Goal: Task Accomplishment & Management: Manage account settings

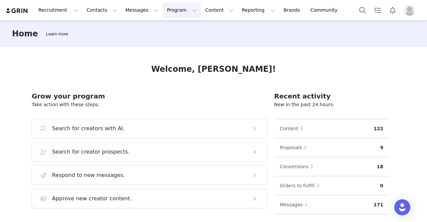
click at [163, 12] on button "Program Program" at bounding box center [182, 10] width 38 height 15
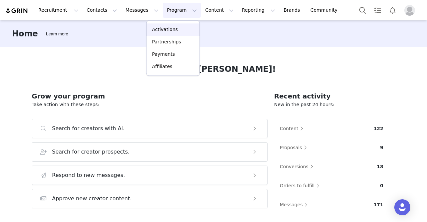
click at [178, 35] on link "Activations" at bounding box center [173, 29] width 53 height 12
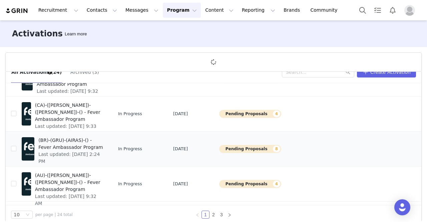
scroll to position [24, 0]
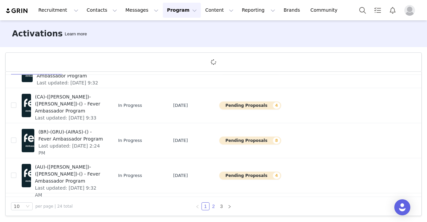
click at [215, 207] on link "2" at bounding box center [213, 205] width 7 height 7
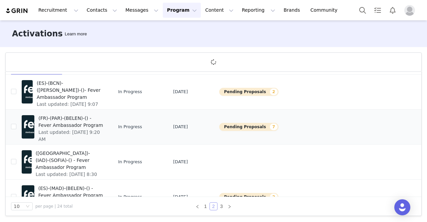
scroll to position [167, 0]
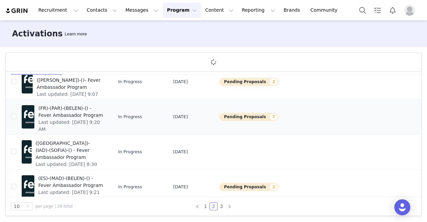
click at [83, 117] on span "(FR)-(PAR)-(BELEN)-() - Fever Ambassador Program" at bounding box center [70, 112] width 65 height 14
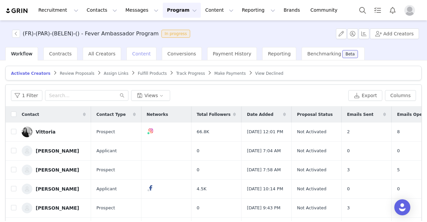
click at [135, 52] on span "Content" at bounding box center [141, 53] width 19 height 5
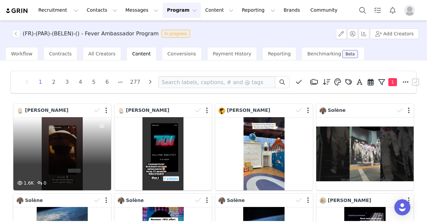
click at [80, 141] on div "1.6K 0" at bounding box center [62, 153] width 98 height 73
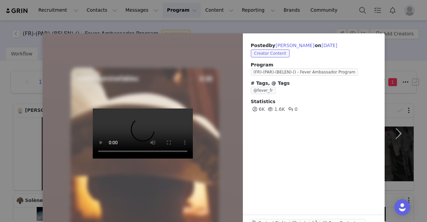
scroll to position [19, 0]
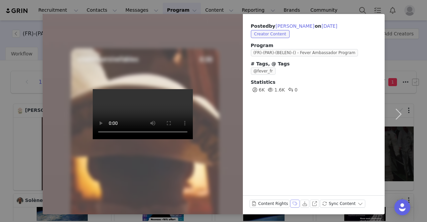
click at [290, 202] on button "Labels & Tags" at bounding box center [294, 203] width 9 height 8
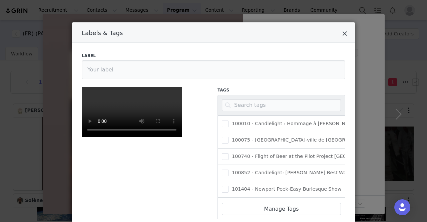
click at [344, 33] on icon "Close" at bounding box center [344, 33] width 5 height 7
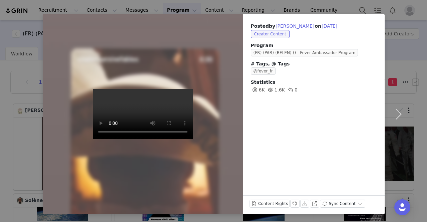
click at [130, 97] on video at bounding box center [143, 114] width 100 height 50
click at [290, 201] on button "Labels & Tags" at bounding box center [294, 203] width 9 height 8
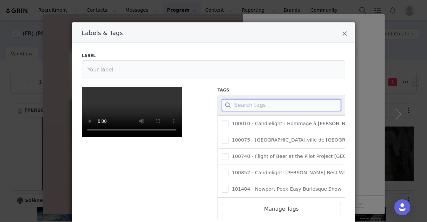
click at [263, 105] on input "Labels & Tags" at bounding box center [281, 105] width 119 height 12
type input "c"
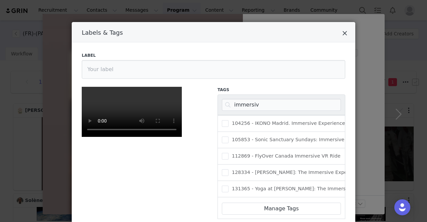
click at [340, 32] on div "Labels & Tags" at bounding box center [214, 32] width 284 height 20
click at [342, 34] on icon "Close" at bounding box center [344, 33] width 5 height 7
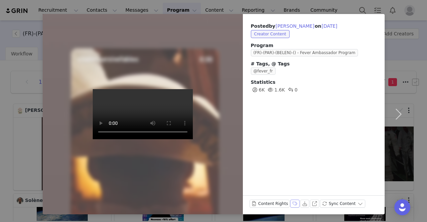
click at [290, 201] on button "Labels & Tags" at bounding box center [294, 203] width 9 height 8
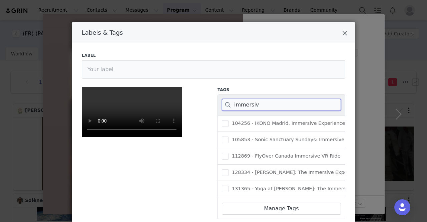
click at [244, 107] on input "immersiv" at bounding box center [281, 105] width 119 height 12
paste input "391266"
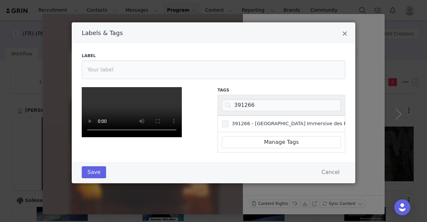
click at [229, 122] on span "391266 - [GEOGRAPHIC_DATA] Immersive des Fables" at bounding box center [294, 123] width 130 height 6
click at [229, 120] on input "391266 - [GEOGRAPHIC_DATA] Immersive des Fables" at bounding box center [229, 120] width 0 height 0
click at [91, 178] on button "Save" at bounding box center [94, 172] width 24 height 12
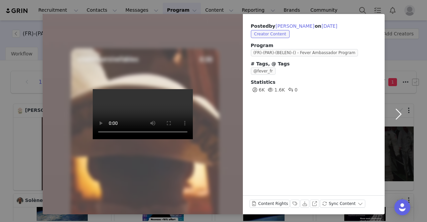
click at [393, 110] on button "button" at bounding box center [399, 114] width 28 height 200
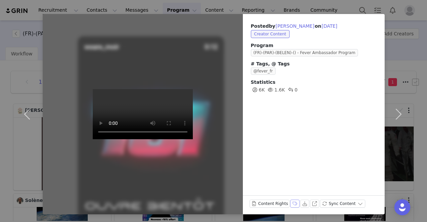
click at [290, 204] on button "Labels & Tags" at bounding box center [294, 203] width 9 height 8
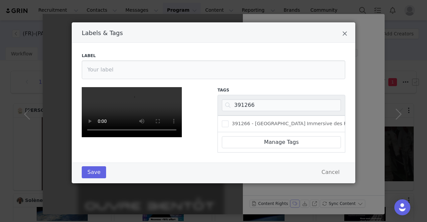
scroll to position [83, 0]
click at [241, 99] on input "391266" at bounding box center [281, 105] width 119 height 12
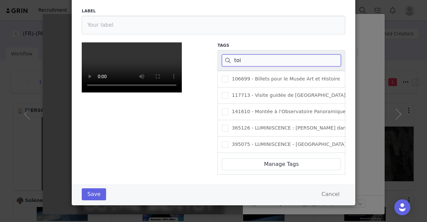
click at [236, 54] on input "toi" at bounding box center [281, 60] width 119 height 12
paste input "459764"
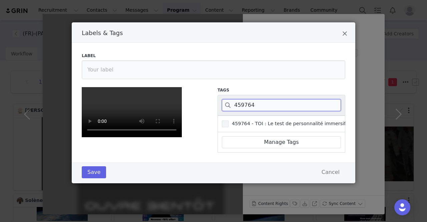
type input "459764"
click at [246, 120] on span "459764 - TOI : Le test de personnalité immersif" at bounding box center [287, 123] width 117 height 6
click at [229, 120] on input "459764 - TOI : Le test de personnalité immersif" at bounding box center [229, 120] width 0 height 0
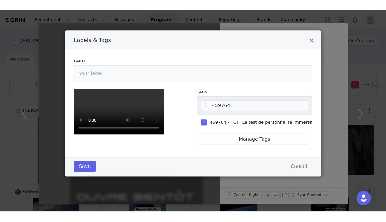
scroll to position [139, 0]
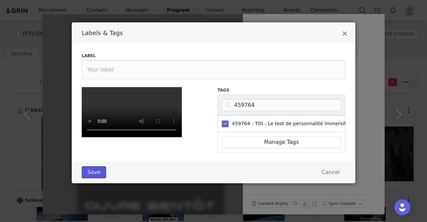
click at [89, 178] on button "Save" at bounding box center [94, 172] width 24 height 12
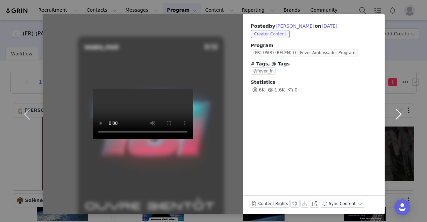
click at [400, 112] on button "button" at bounding box center [399, 114] width 28 height 200
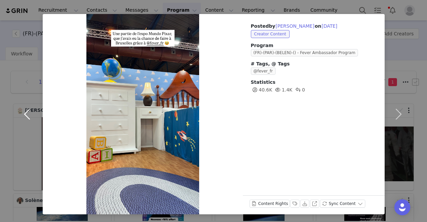
click at [21, 16] on button "button" at bounding box center [29, 114] width 28 height 200
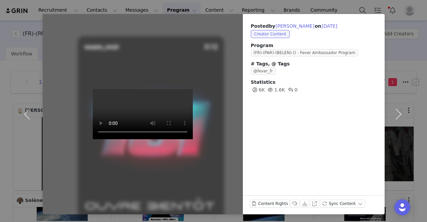
click at [16, 6] on div "Posted by [PERSON_NAME] on [DATE] Creator Content Program (FR)-(PAR)-(BELEN)-()…" at bounding box center [213, 111] width 427 height 222
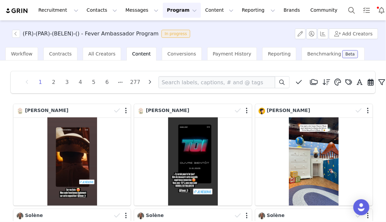
click at [271, 35] on div "(FR)-(PAR)-(BELEN)-() - Fever Ambassador Program In progress Add Creators" at bounding box center [193, 33] width 386 height 27
paste input "rabeblifestyle"
click at [297, 83] on icon at bounding box center [299, 82] width 6 height 7
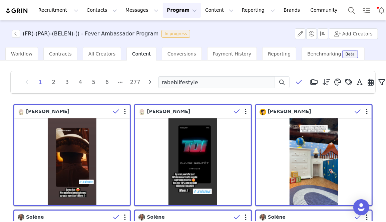
click at [300, 83] on span at bounding box center [299, 82] width 10 height 10
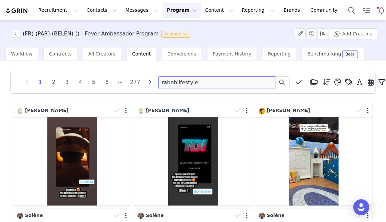
click at [198, 79] on input "rabeblifestyle" at bounding box center [216, 82] width 117 height 12
click at [280, 82] on icon at bounding box center [282, 81] width 5 height 5
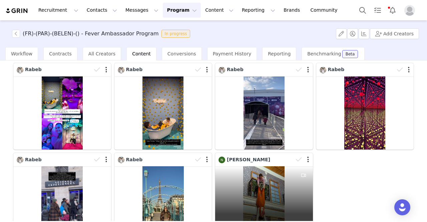
scroll to position [53, 0]
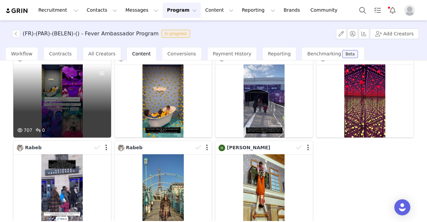
click at [81, 109] on div "707 0" at bounding box center [62, 100] width 98 height 73
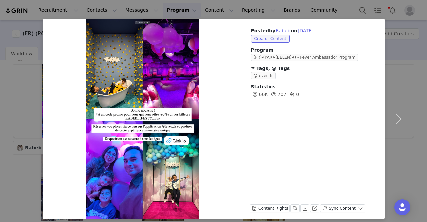
scroll to position [19, 0]
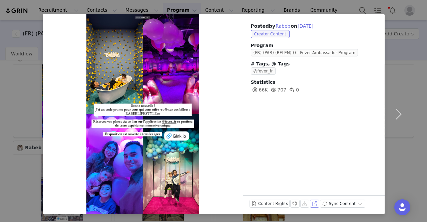
click at [310, 204] on button "View on Instagram" at bounding box center [314, 203] width 9 height 8
click at [7, 10] on div "Posted by [PERSON_NAME] on [DATE] Creator Content Program (FR)-(PAR)-(BELEN)-()…" at bounding box center [213, 111] width 427 height 222
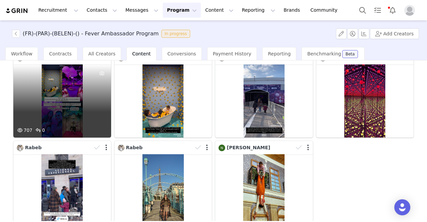
click at [73, 81] on div "707 0" at bounding box center [62, 100] width 98 height 73
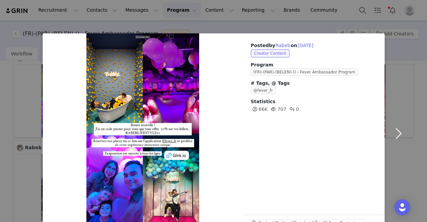
click at [397, 132] on button "button" at bounding box center [399, 133] width 28 height 200
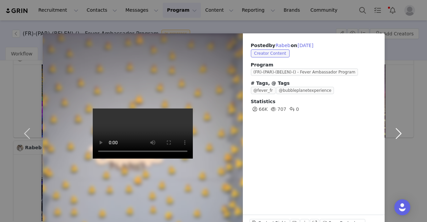
click at [397, 132] on button "button" at bounding box center [399, 133] width 28 height 200
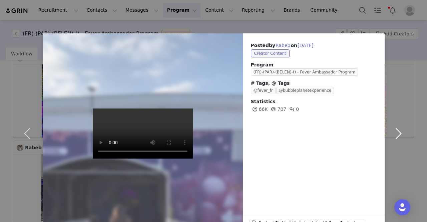
click at [397, 132] on button "button" at bounding box center [399, 133] width 28 height 200
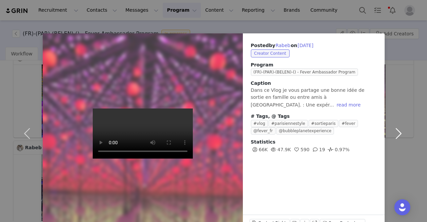
click at [397, 132] on button "button" at bounding box center [399, 133] width 28 height 200
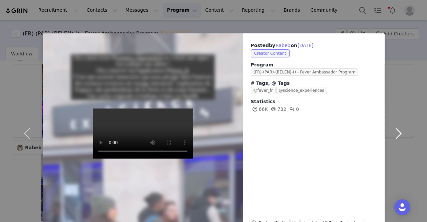
click at [397, 132] on button "button" at bounding box center [399, 133] width 28 height 200
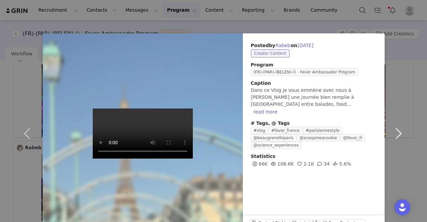
click at [397, 132] on button "button" at bounding box center [399, 133] width 28 height 200
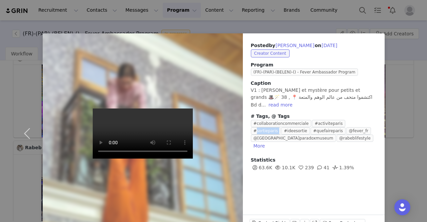
click at [397, 132] on div "Posted by [PERSON_NAME] on [DATE] Creator Content Program (FR)-(PAR)-(BELEN)-()…" at bounding box center [213, 111] width 427 height 222
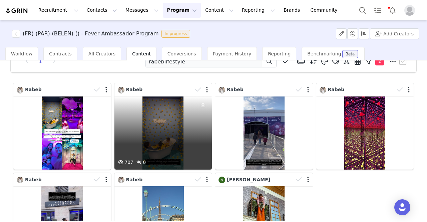
scroll to position [0, 0]
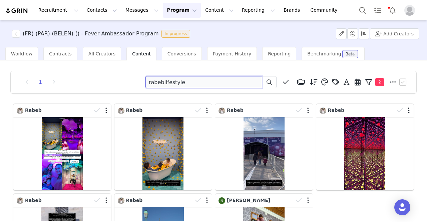
click at [160, 83] on input "rabeblifestyle" at bounding box center [203, 82] width 117 height 12
click at [159, 83] on input "rabeblifestyle" at bounding box center [203, 82] width 117 height 12
paste input "parigi_monamour"
type input "parigi_monamour"
click at [265, 81] on span at bounding box center [269, 82] width 8 height 8
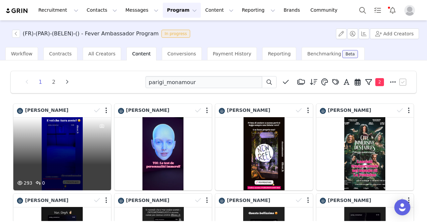
click at [62, 147] on div "293 0" at bounding box center [62, 153] width 98 height 73
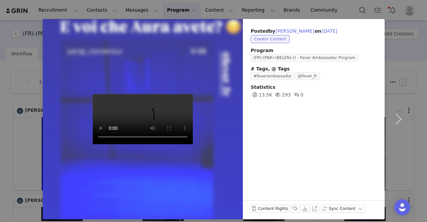
scroll to position [19, 0]
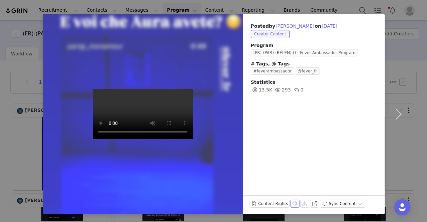
click at [290, 205] on button "Labels & Tags" at bounding box center [294, 203] width 9 height 8
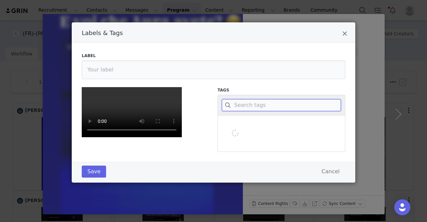
click at [270, 106] on input "Labels & Tags" at bounding box center [281, 105] width 119 height 12
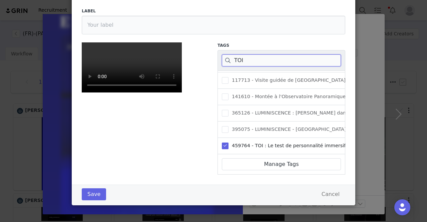
scroll to position [123, 0]
type input "TOI"
click at [88, 200] on button "Save" at bounding box center [94, 194] width 24 height 12
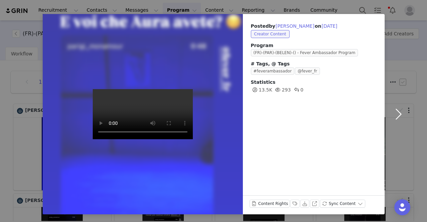
click at [397, 115] on button "button" at bounding box center [399, 114] width 28 height 200
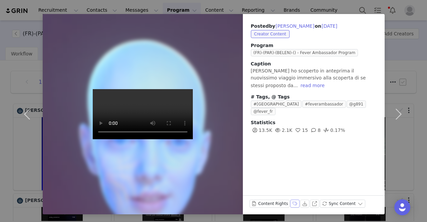
click at [291, 203] on button "Labels & Tags" at bounding box center [294, 203] width 9 height 8
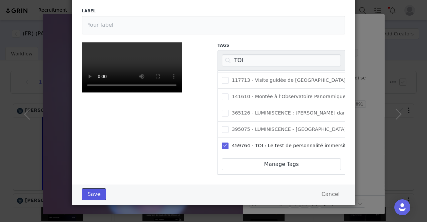
click at [84, 200] on button "Save" at bounding box center [94, 194] width 24 height 12
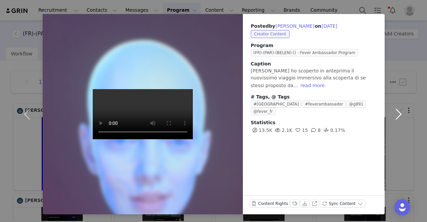
click at [400, 117] on button "button" at bounding box center [399, 114] width 28 height 200
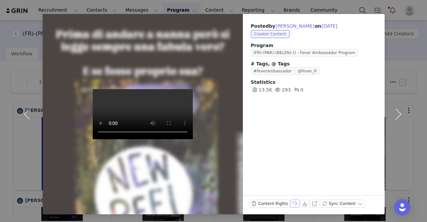
click at [290, 202] on button "Labels & Tags" at bounding box center [294, 203] width 9 height 8
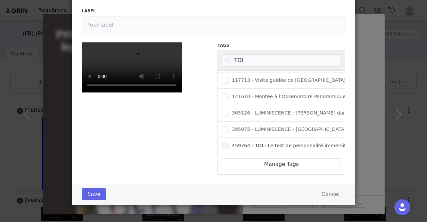
click at [257, 142] on span "459764 - TOI : Le test de personnalité immersif" at bounding box center [287, 145] width 117 height 6
click at [229, 142] on input "459764 - TOI : Le test de personnalité immersif" at bounding box center [229, 142] width 0 height 0
click at [96, 194] on button "Save" at bounding box center [94, 194] width 24 height 12
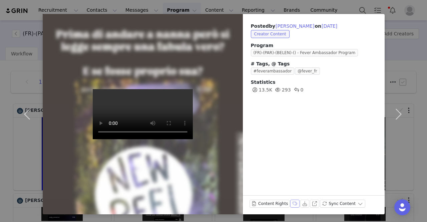
click at [290, 201] on button "Labels & Tags" at bounding box center [294, 203] width 9 height 8
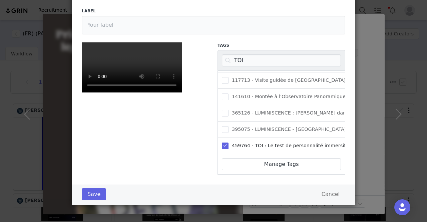
click at [224, 142] on span "Labels & Tags" at bounding box center [225, 145] width 7 height 7
click at [229, 142] on input "459764 - TOI : Le test de personnalité immersif" at bounding box center [229, 142] width 0 height 0
click at [330, 193] on button "Cancel" at bounding box center [330, 194] width 29 height 12
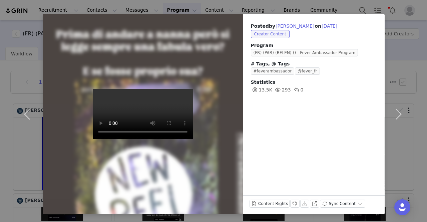
click at [10, 9] on div "Posted by [PERSON_NAME] on [DATE] Creator Content Program (FR)-(PAR)-(BELEN)-()…" at bounding box center [213, 111] width 427 height 222
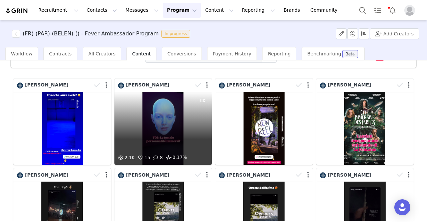
scroll to position [21, 0]
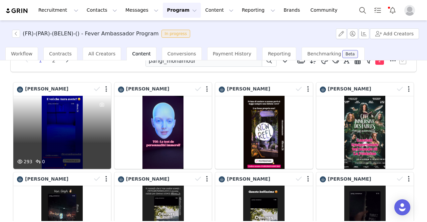
click at [88, 121] on div "293 0" at bounding box center [62, 132] width 98 height 73
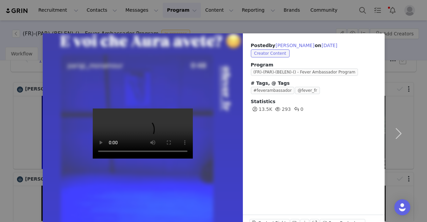
scroll to position [19, 0]
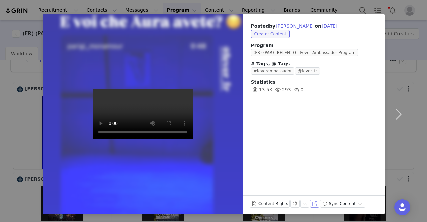
click at [310, 202] on button "View on Instagram" at bounding box center [314, 203] width 9 height 8
click at [397, 118] on button "button" at bounding box center [399, 114] width 28 height 200
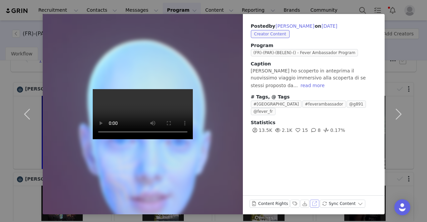
click at [310, 203] on button "View on Instagram" at bounding box center [314, 203] width 9 height 8
click at [21, 11] on div "Posted by [PERSON_NAME] on [DATE] Creator Content Program (FR)-(PAR)-(BELEN)-()…" at bounding box center [213, 111] width 427 height 222
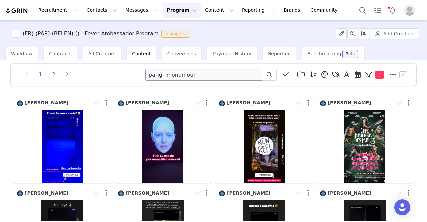
scroll to position [0, 0]
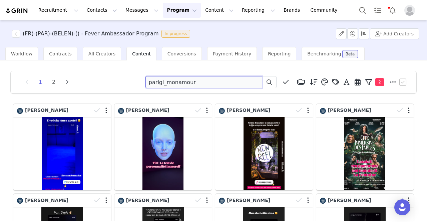
click at [164, 83] on input "parigi_monamour" at bounding box center [203, 82] width 117 height 12
paste input "lestizateliersmontessori"
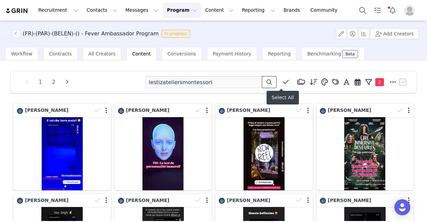
click at [263, 78] on button at bounding box center [269, 82] width 15 height 12
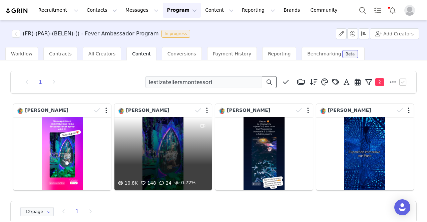
scroll to position [10, 0]
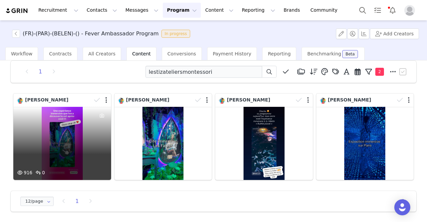
click at [91, 148] on div "916 0" at bounding box center [62, 143] width 98 height 73
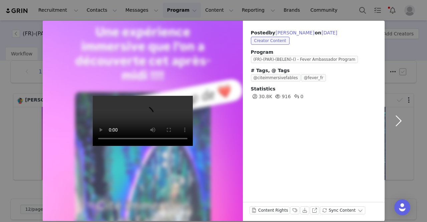
scroll to position [19, 0]
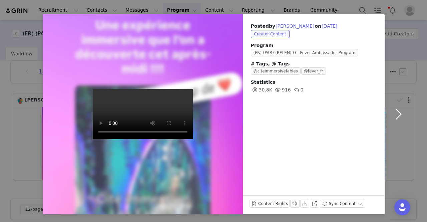
click at [396, 110] on button "button" at bounding box center [399, 114] width 28 height 200
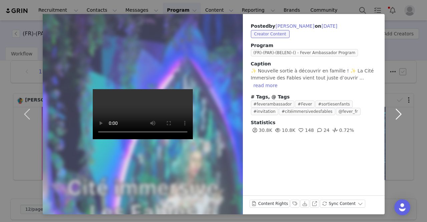
click at [396, 113] on button "button" at bounding box center [399, 114] width 28 height 200
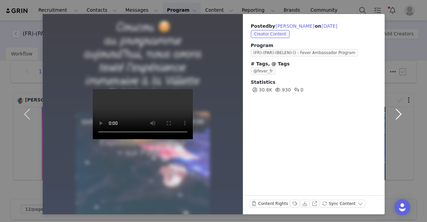
click at [396, 113] on button "button" at bounding box center [399, 114] width 28 height 200
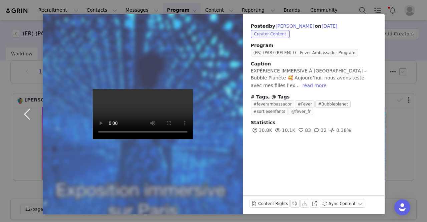
click at [20, 20] on button "button" at bounding box center [29, 114] width 28 height 200
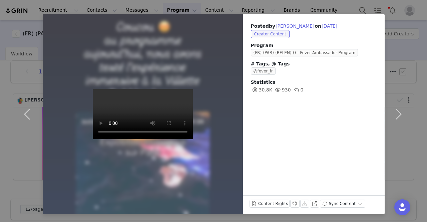
click at [13, 3] on div "Posted by [PERSON_NAME] on [DATE] Creator Content Program (FR)-(PAR)-(BELEN)-()…" at bounding box center [213, 111] width 427 height 222
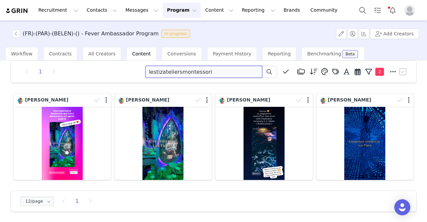
click at [171, 71] on input "lestizateliersmontessori" at bounding box center [203, 72] width 117 height 12
paste input "journaldenahla"
type input "lejournaldenahla"
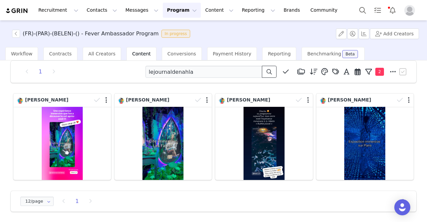
click at [267, 73] on icon at bounding box center [269, 71] width 5 height 5
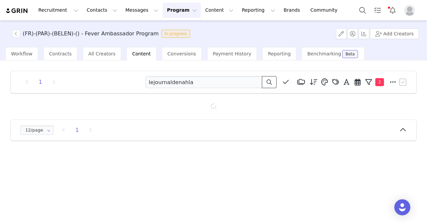
scroll to position [0, 0]
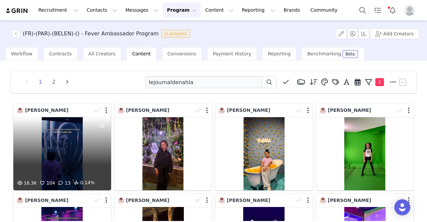
click at [75, 140] on div "16.3K 104 13 0.14%" at bounding box center [62, 153] width 98 height 73
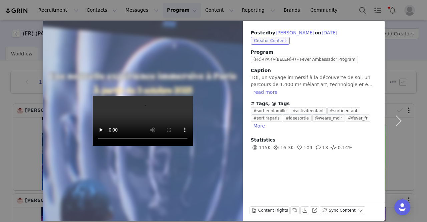
scroll to position [19, 0]
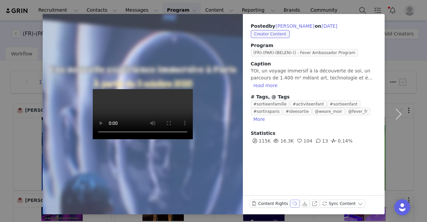
click at [290, 201] on button "Labels & Tags" at bounding box center [294, 203] width 9 height 8
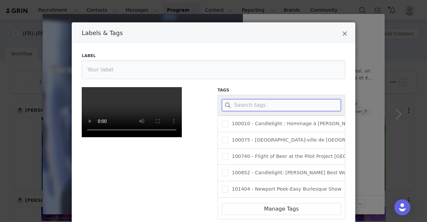
click at [252, 106] on input "Labels & Tags" at bounding box center [281, 105] width 119 height 12
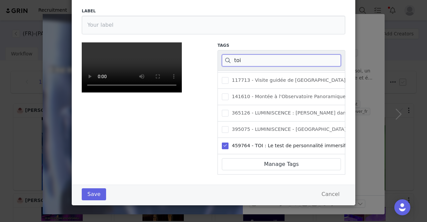
scroll to position [139, 0]
type input "toi"
click at [90, 193] on button "Save" at bounding box center [94, 194] width 24 height 12
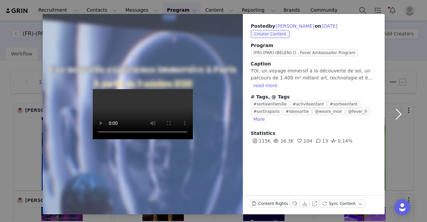
click at [400, 113] on button "button" at bounding box center [399, 114] width 28 height 200
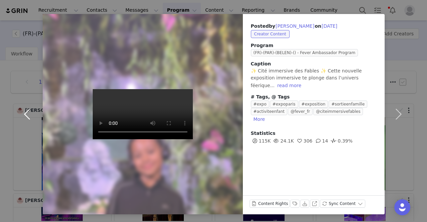
click at [25, 110] on button "button" at bounding box center [29, 114] width 28 height 200
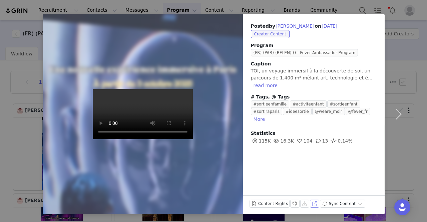
click at [310, 204] on button "View on Instagram" at bounding box center [314, 203] width 9 height 8
click at [310, 203] on button "View on Instagram" at bounding box center [314, 203] width 9 height 8
click at [14, 10] on div "Posted by [PERSON_NAME] on [DATE] Creator Content Program (FR)-(PAR)-(BELEN)-()…" at bounding box center [213, 111] width 427 height 222
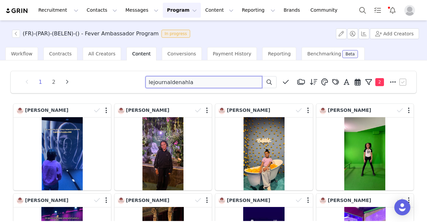
click at [166, 80] on input "lejournaldenahla" at bounding box center [203, 82] width 117 height 12
paste input "chinchin_mamieasiatique"
type input "chinchin_mamieasiatique"
click at [267, 83] on icon at bounding box center [269, 81] width 5 height 5
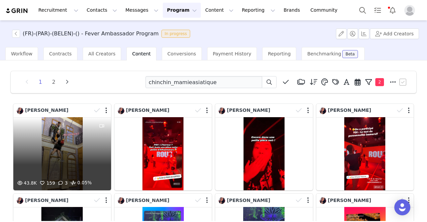
click at [84, 149] on div "43.8K 159 3 0.05%" at bounding box center [62, 153] width 98 height 73
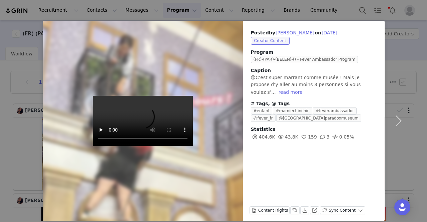
scroll to position [19, 0]
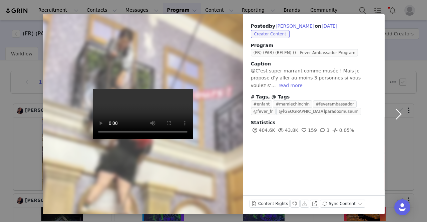
click at [396, 116] on button "button" at bounding box center [399, 114] width 28 height 200
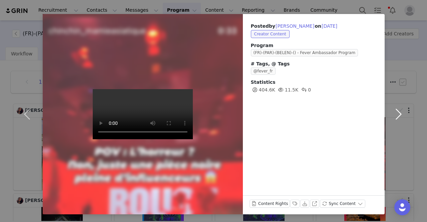
click at [394, 114] on button "button" at bounding box center [399, 114] width 28 height 200
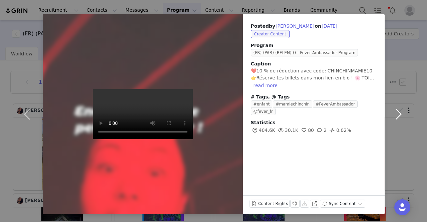
click at [393, 112] on button "button" at bounding box center [399, 114] width 28 height 200
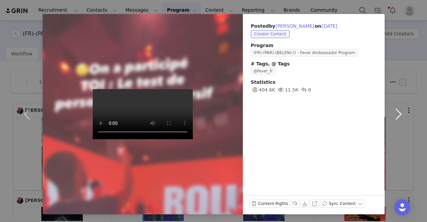
click at [394, 111] on button "button" at bounding box center [399, 114] width 28 height 200
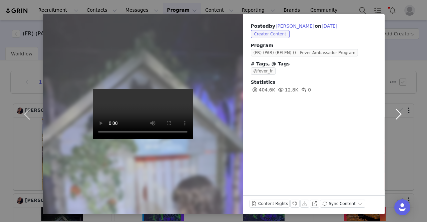
click at [398, 113] on button "button" at bounding box center [399, 114] width 28 height 200
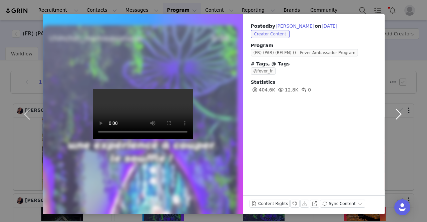
click at [398, 113] on button "button" at bounding box center [399, 114] width 28 height 200
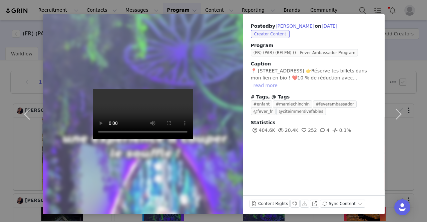
click at [280, 81] on button "read more" at bounding box center [265, 85] width 29 height 8
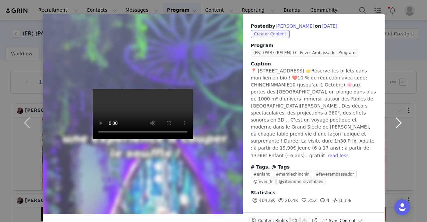
click at [398, 113] on button "button" at bounding box center [399, 122] width 28 height 217
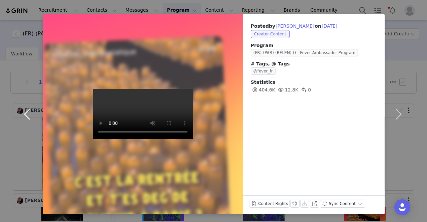
click at [20, 111] on button "button" at bounding box center [29, 114] width 28 height 200
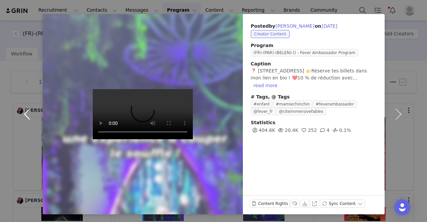
click at [20, 111] on button "button" at bounding box center [29, 114] width 28 height 200
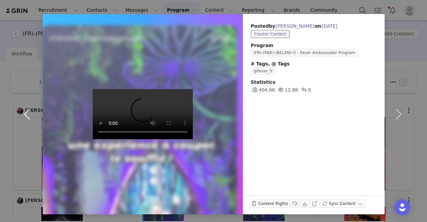
click at [20, 111] on button "button" at bounding box center [29, 114] width 28 height 200
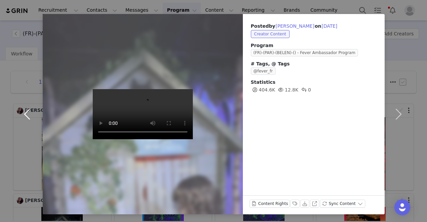
click at [20, 111] on button "button" at bounding box center [29, 114] width 28 height 200
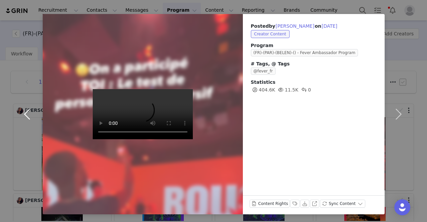
click at [20, 106] on button "button" at bounding box center [29, 114] width 28 height 200
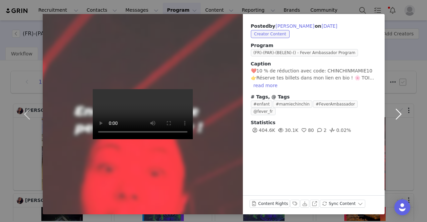
click at [401, 116] on button "button" at bounding box center [399, 114] width 28 height 200
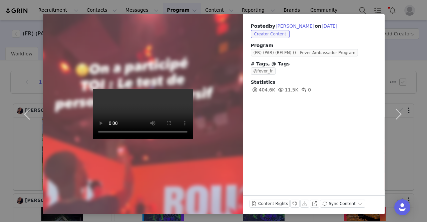
click at [284, 202] on div "Content Rights Labels & Tags Download View on Instagram Sync Content" at bounding box center [308, 204] width 116 height 11
click at [290, 203] on button "Labels & Tags" at bounding box center [294, 203] width 9 height 8
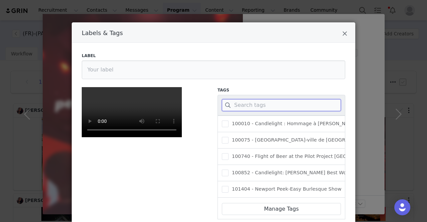
click at [260, 100] on input "Labels & Tags" at bounding box center [281, 105] width 119 height 12
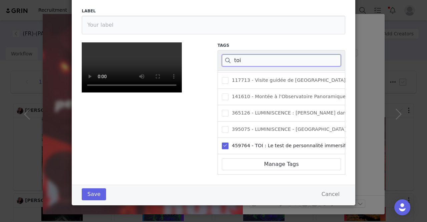
scroll to position [139, 0]
type input "toi"
click at [90, 190] on button "Save" at bounding box center [94, 194] width 24 height 12
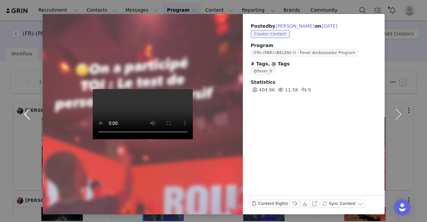
click at [26, 114] on button "button" at bounding box center [29, 114] width 28 height 200
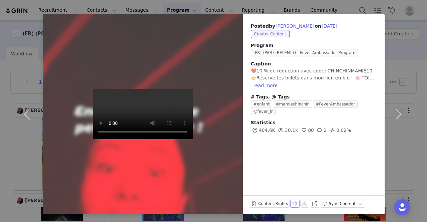
click at [290, 202] on button "Labels & Tags" at bounding box center [294, 203] width 9 height 8
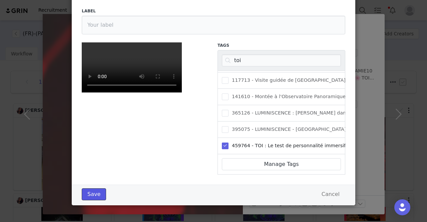
click at [88, 192] on button "Save" at bounding box center [94, 194] width 24 height 12
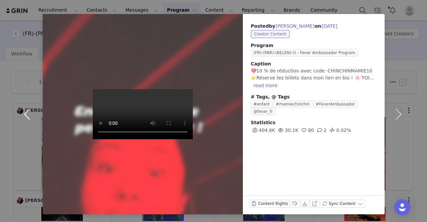
click at [22, 113] on button "button" at bounding box center [29, 114] width 28 height 200
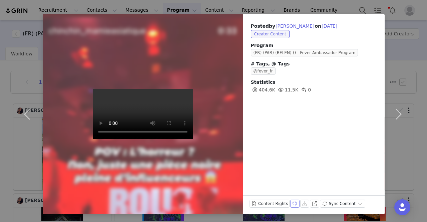
click at [290, 203] on button "Labels & Tags" at bounding box center [294, 203] width 9 height 8
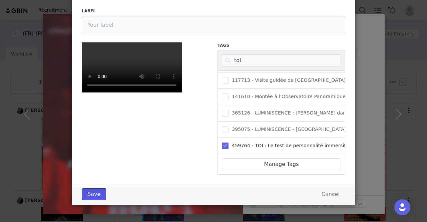
click at [95, 195] on button "Save" at bounding box center [94, 194] width 24 height 12
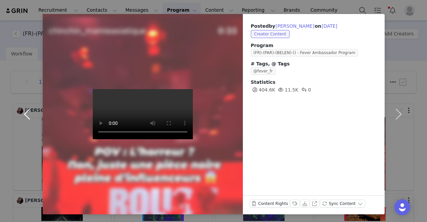
click at [25, 115] on button "button" at bounding box center [29, 114] width 28 height 200
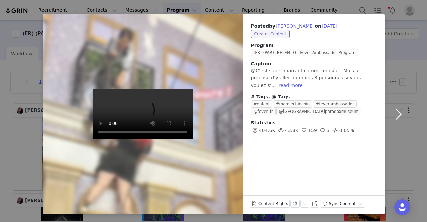
click at [399, 110] on button "button" at bounding box center [399, 114] width 28 height 200
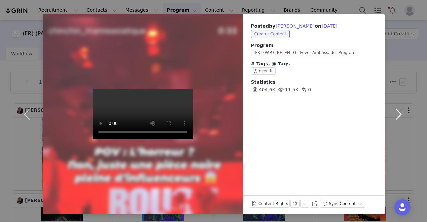
click at [397, 112] on button "button" at bounding box center [399, 114] width 28 height 200
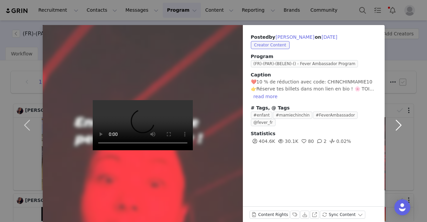
scroll to position [9, 0]
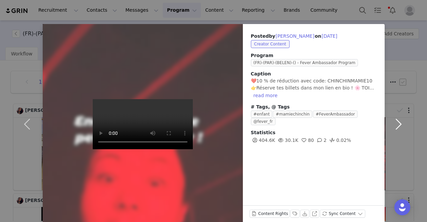
click at [395, 120] on button "button" at bounding box center [399, 124] width 28 height 200
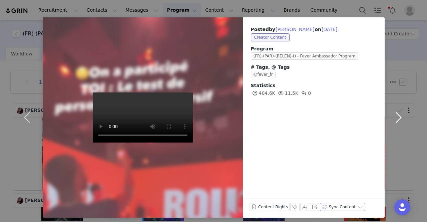
scroll to position [17, 0]
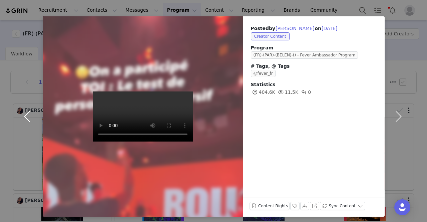
click at [27, 116] on button "button" at bounding box center [29, 116] width 28 height 200
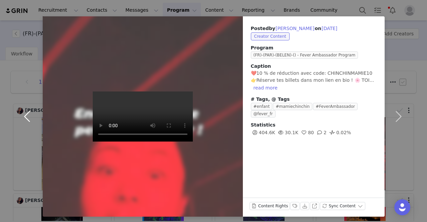
click at [27, 116] on button "button" at bounding box center [29, 116] width 28 height 200
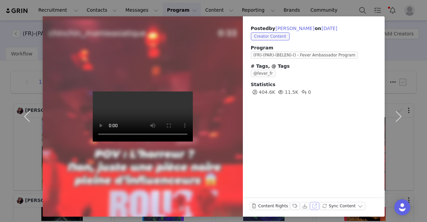
click at [310, 206] on button "View on Instagram" at bounding box center [314, 206] width 9 height 8
click at [399, 117] on button "button" at bounding box center [399, 116] width 28 height 200
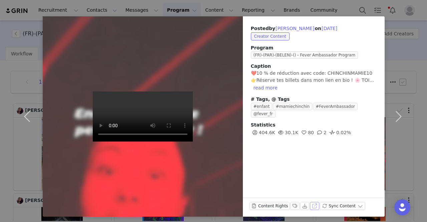
click at [310, 207] on button "View on Instagram" at bounding box center [314, 206] width 9 height 8
click at [398, 122] on button "button" at bounding box center [399, 116] width 28 height 200
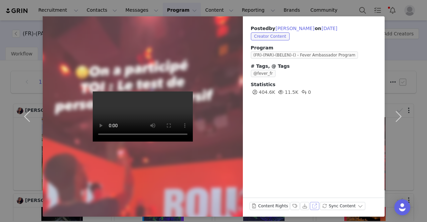
click at [311, 206] on button "View on Instagram" at bounding box center [314, 206] width 9 height 8
click at [24, 118] on button "button" at bounding box center [29, 116] width 28 height 200
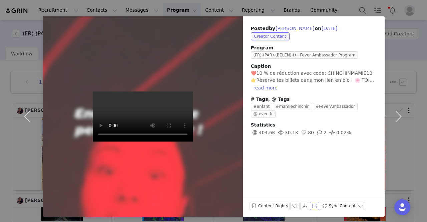
click at [310, 204] on button "View on Instagram" at bounding box center [314, 206] width 9 height 8
click at [28, 9] on div "Posted by [PERSON_NAME] on [DATE] Creator Content Program (FR)-(PAR)-(BELEN)-()…" at bounding box center [213, 111] width 427 height 222
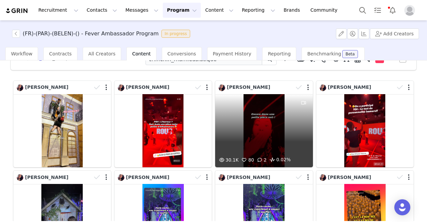
scroll to position [33, 0]
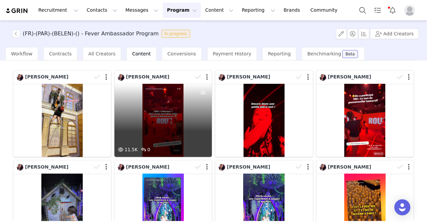
click at [171, 116] on div "11.5K 0" at bounding box center [163, 120] width 98 height 73
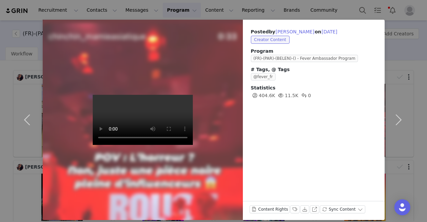
scroll to position [19, 0]
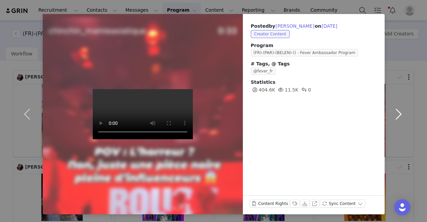
click at [398, 112] on button "button" at bounding box center [399, 114] width 28 height 200
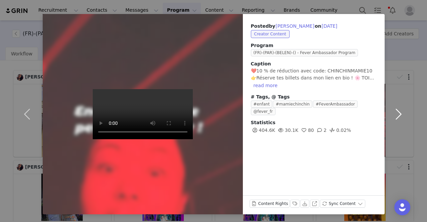
click at [398, 112] on button "button" at bounding box center [399, 114] width 28 height 200
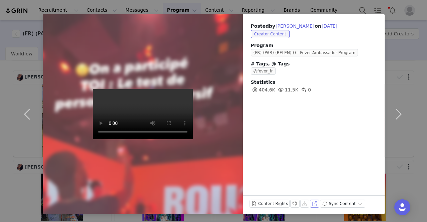
click at [310, 201] on button "View on Instagram" at bounding box center [314, 203] width 9 height 8
click at [4, 10] on div "Posted by [PERSON_NAME] on [DATE] Creator Content Program (FR)-(PAR)-(BELEN)-()…" at bounding box center [213, 111] width 427 height 222
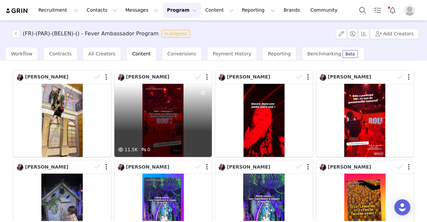
scroll to position [0, 0]
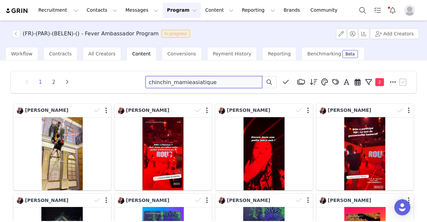
click at [169, 81] on input "chinchin_mamieasiatique" at bounding box center [203, 82] width 117 height 12
paste input "[PERSON_NAME]"
click at [267, 81] on icon at bounding box center [269, 81] width 5 height 5
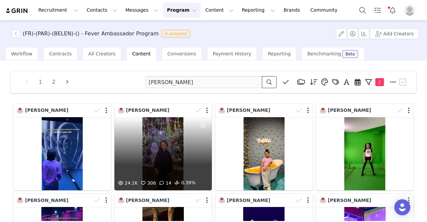
scroll to position [9, 0]
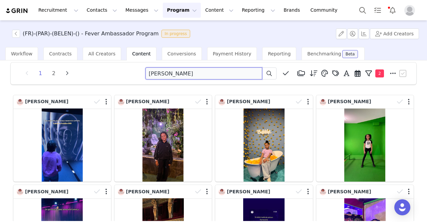
click at [222, 71] on input "[PERSON_NAME]" at bounding box center [203, 73] width 117 height 12
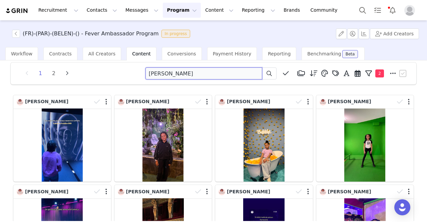
paste input "nouhas_garden"
type input "nouhas_garden"
click at [269, 73] on button at bounding box center [269, 73] width 15 height 12
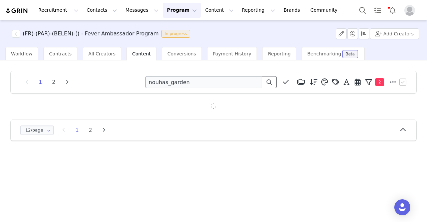
scroll to position [0, 0]
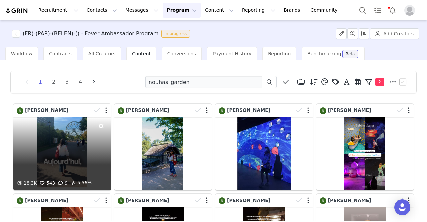
click at [81, 144] on div "18.3K 543 9 5.56%" at bounding box center [62, 153] width 98 height 73
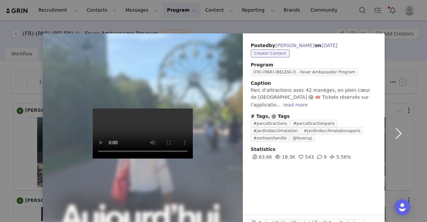
click at [397, 129] on button "button" at bounding box center [399, 133] width 28 height 200
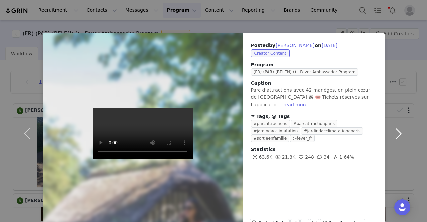
click at [396, 130] on button "button" at bounding box center [399, 133] width 28 height 200
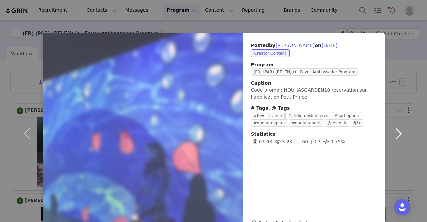
click at [396, 130] on button "button" at bounding box center [399, 133] width 28 height 200
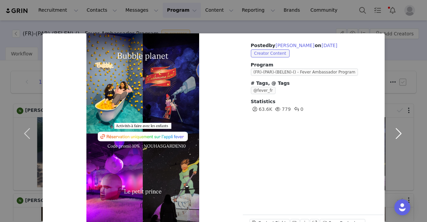
click at [396, 130] on button "button" at bounding box center [399, 133] width 28 height 200
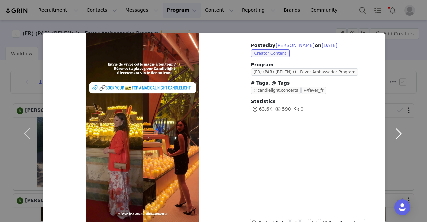
click at [396, 130] on button "button" at bounding box center [399, 133] width 28 height 200
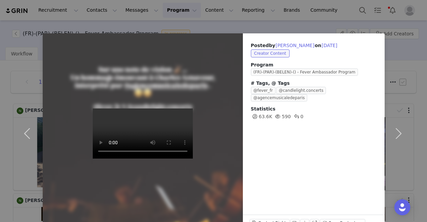
click at [17, 26] on div "Posted by [PERSON_NAME] on [DATE] Creator Content Program (FR)-(PAR)-(BELEN)-()…" at bounding box center [213, 111] width 427 height 222
